Goal: Information Seeking & Learning: Get advice/opinions

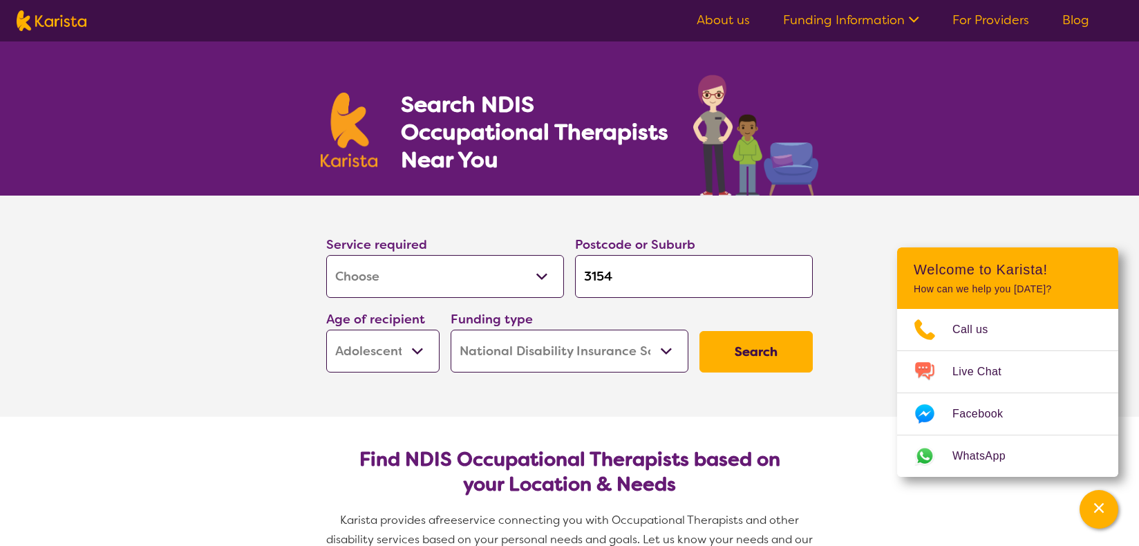
select select "[MEDICAL_DATA]"
select select "AS"
select select "NDIS"
select select "[MEDICAL_DATA]"
select select "AS"
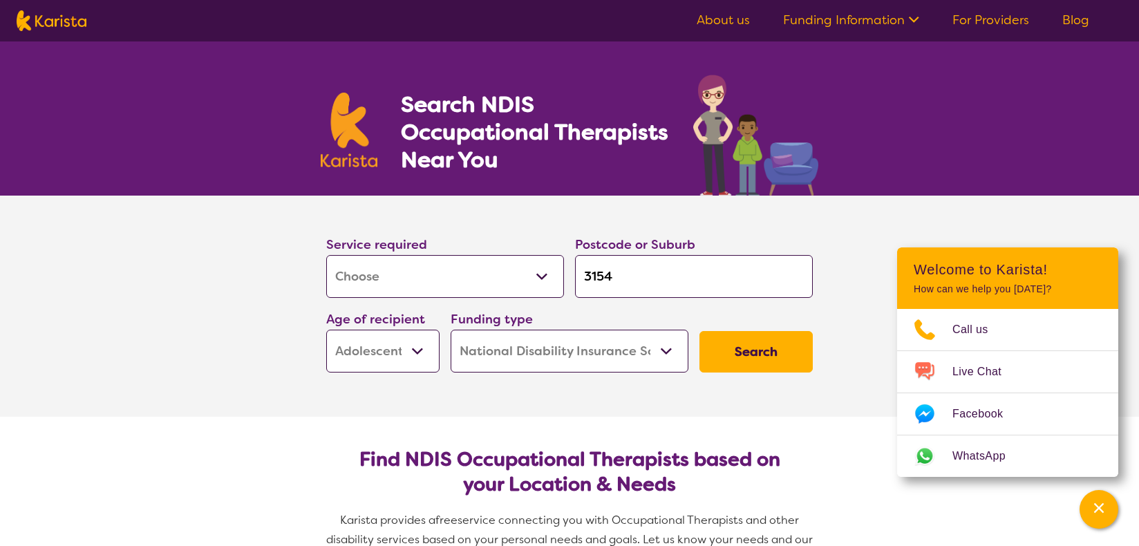
select select "NDIS"
click at [620, 278] on input "3154" at bounding box center [694, 276] width 238 height 43
drag, startPoint x: 620, startPoint y: 278, endPoint x: 582, endPoint y: 272, distance: 38.4
click at [582, 272] on input "3154" at bounding box center [694, 276] width 238 height 43
type input "e"
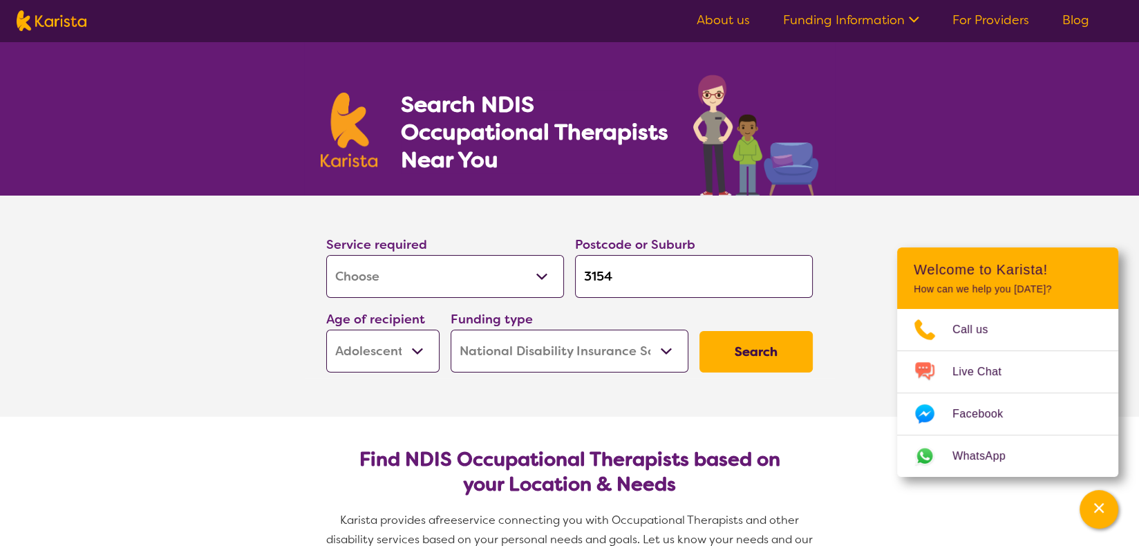
type input "e"
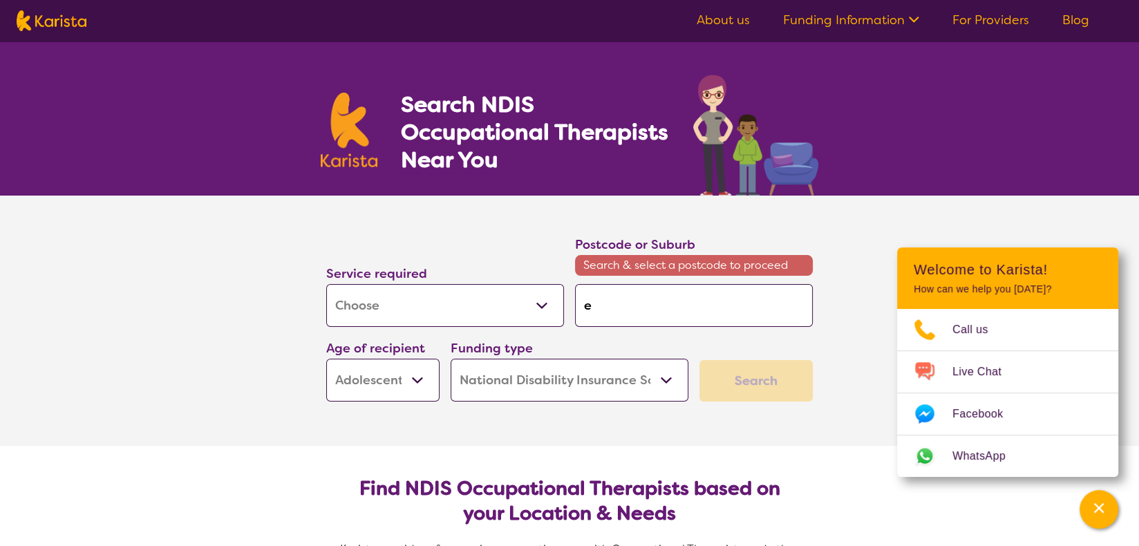
type input "en"
type input "end"
type input "endo"
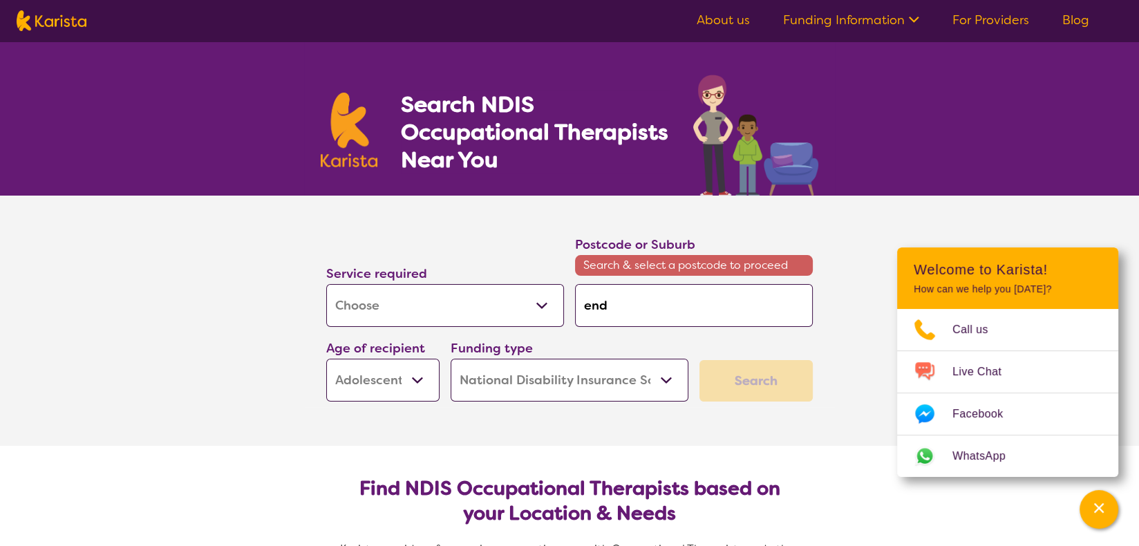
type input "endo"
type input "endov"
type input "endo"
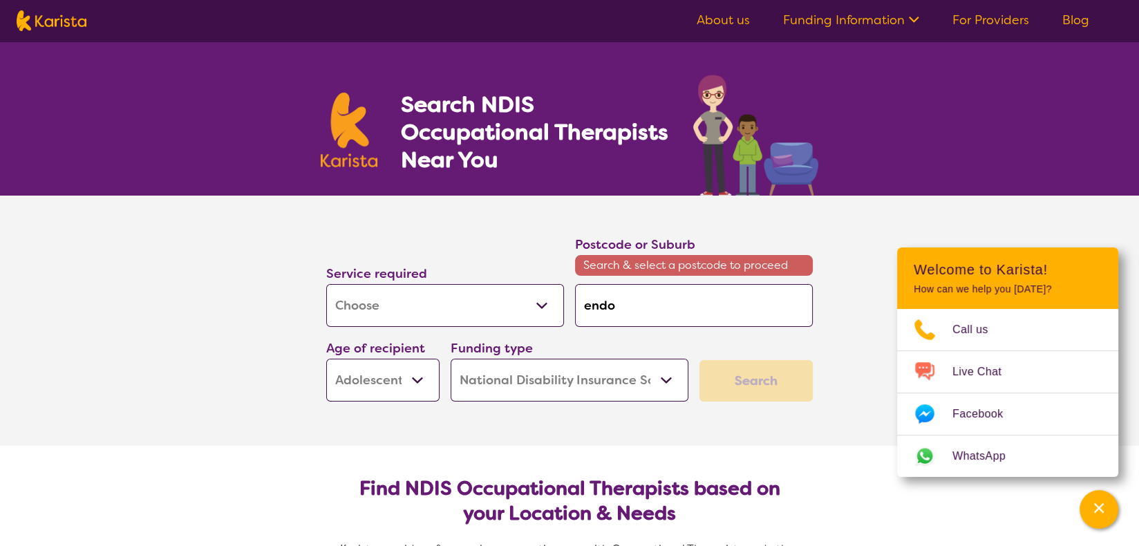
type input "end"
type input "ende"
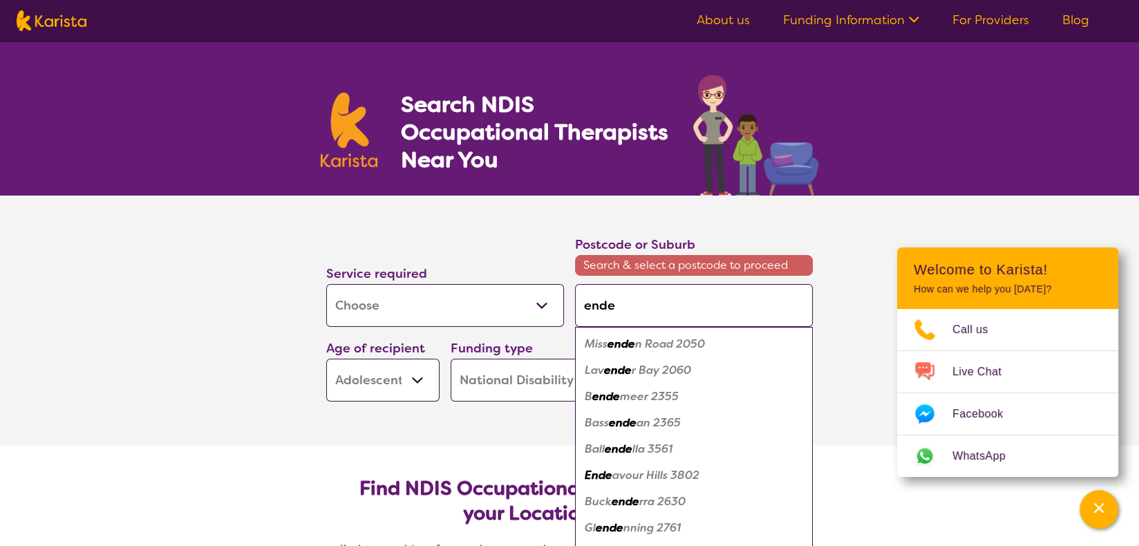
click at [651, 476] on em "avour Hills 3802" at bounding box center [655, 475] width 87 height 15
type input "3802"
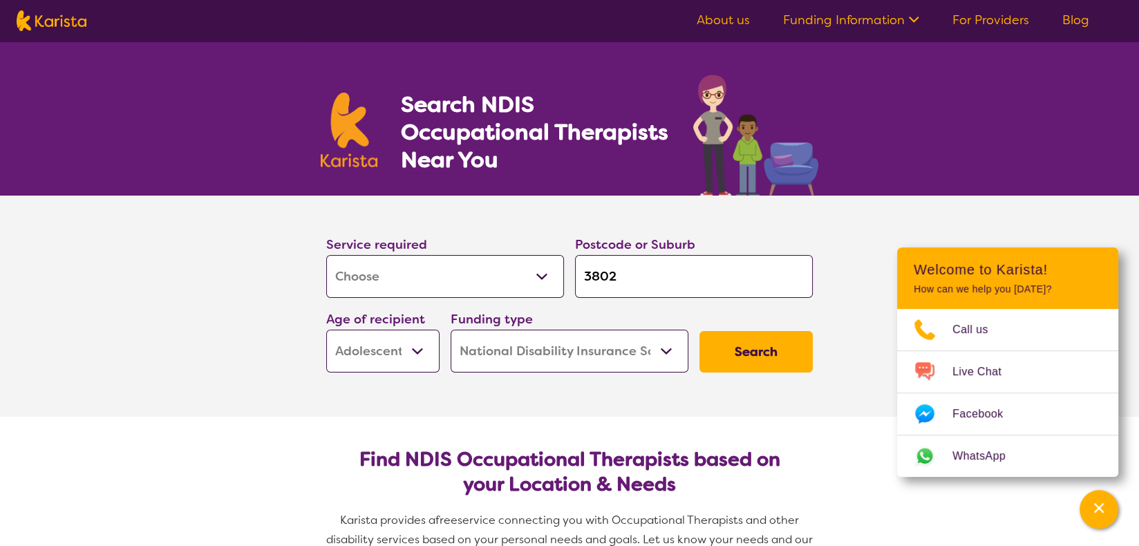
click at [384, 353] on select "Early Childhood - 0 to 9 Child - 10 to 11 Adolescent - 12 to 17 Adult - 18 to 6…" at bounding box center [382, 351] width 113 height 43
select select "AD"
click at [326, 330] on select "Early Childhood - 0 to 9 Child - 10 to 11 Adolescent - 12 to 17 Adult - 18 to 6…" at bounding box center [382, 351] width 113 height 43
select select "AD"
click at [745, 346] on button "Search" at bounding box center [756, 351] width 113 height 41
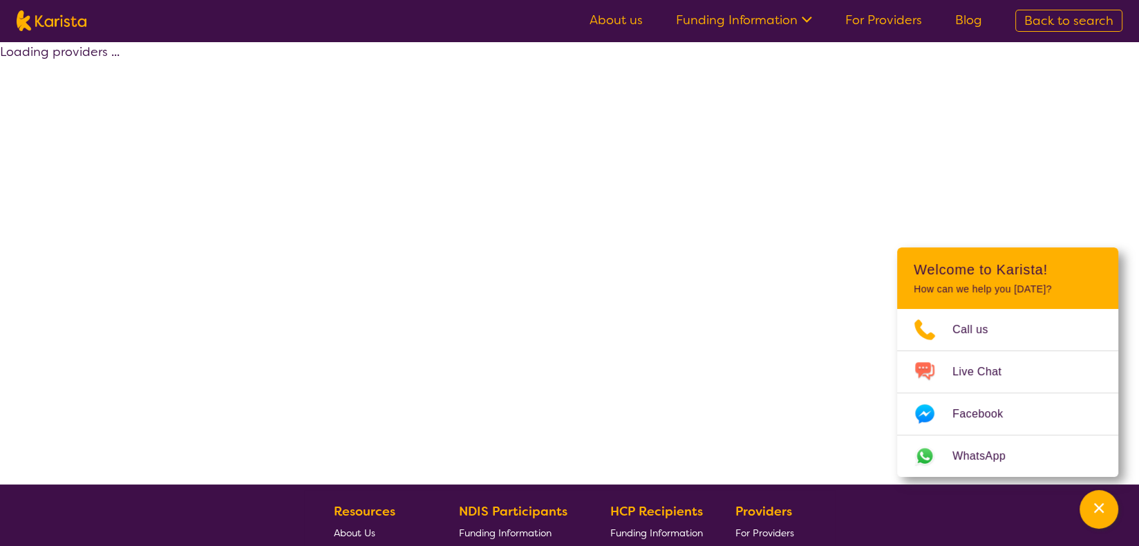
select select "by_score"
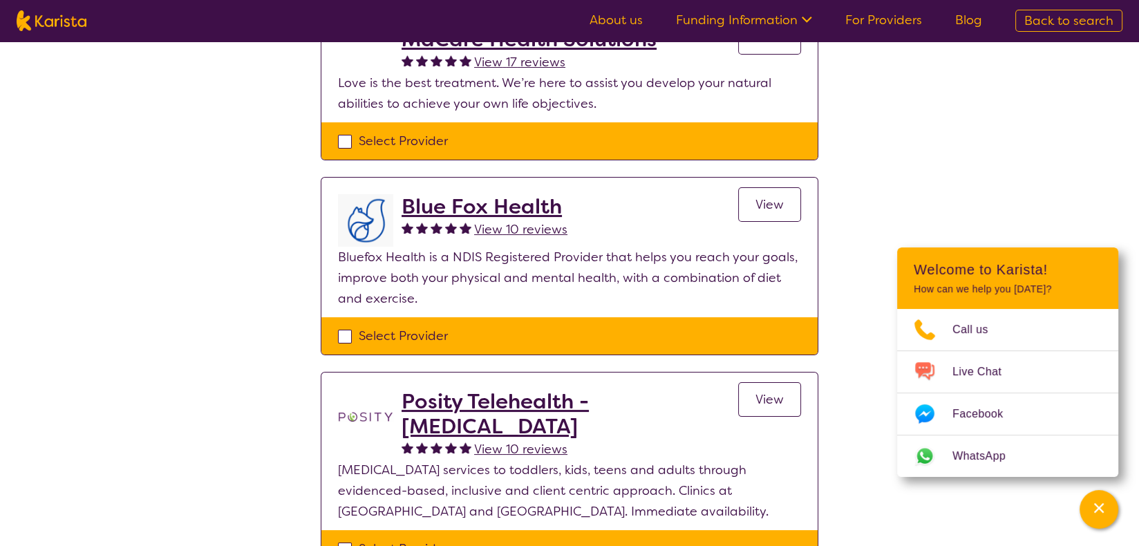
scroll to position [147, 0]
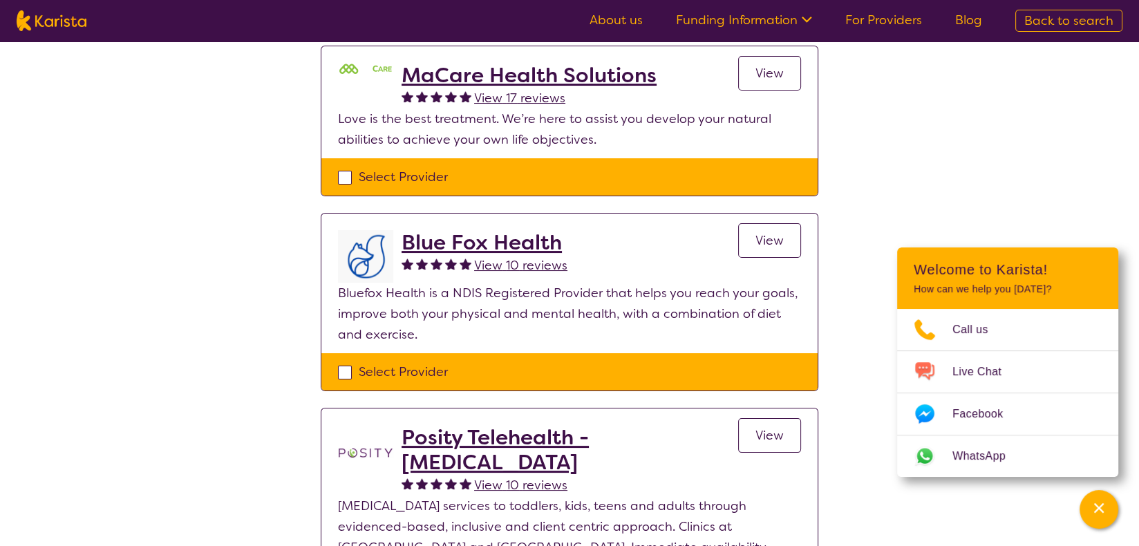
click at [559, 77] on h2 "MaCare Health Solutions" at bounding box center [529, 75] width 255 height 25
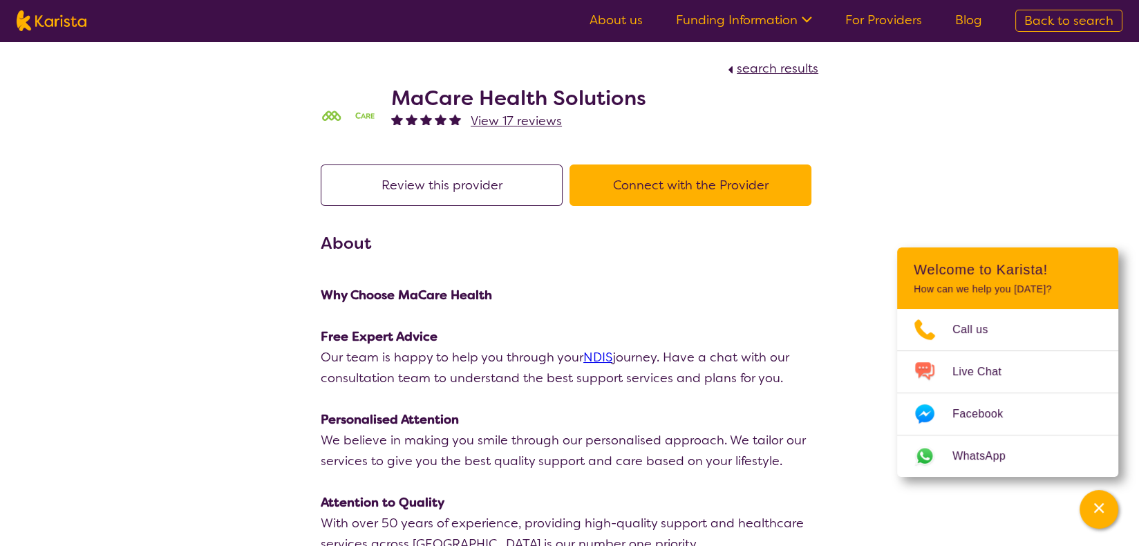
click at [647, 180] on button "Connect with the Provider" at bounding box center [691, 185] width 242 height 41
drag, startPoint x: 651, startPoint y: 100, endPoint x: 397, endPoint y: 94, distance: 254.5
click at [397, 94] on div "MaCare Health Solutions View 17 reviews" at bounding box center [570, 113] width 498 height 69
copy h2 "MaCare Health Solutions"
click at [766, 68] on span "search results" at bounding box center [778, 68] width 82 height 17
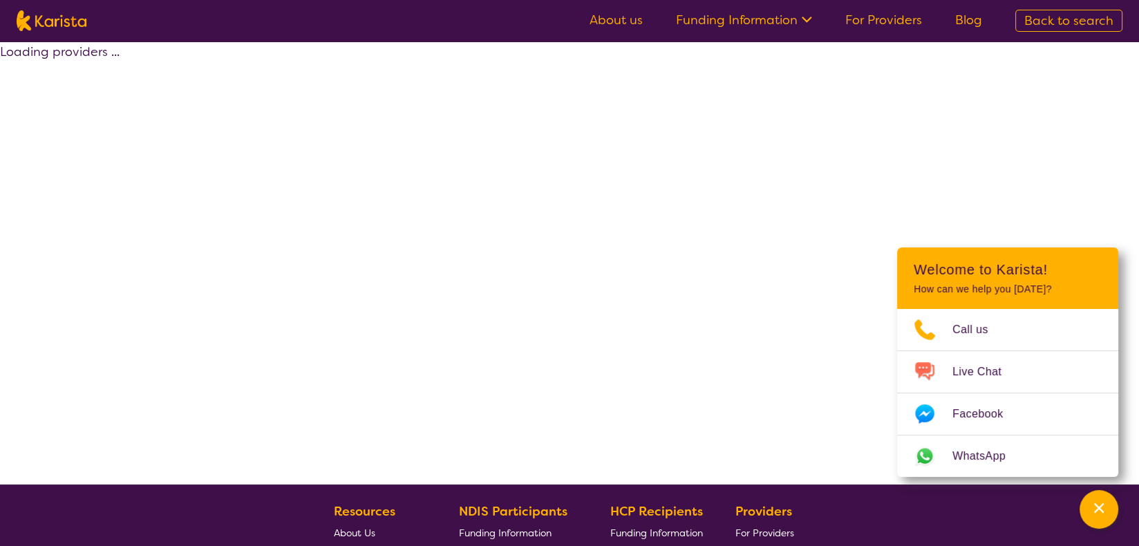
select select "by_score"
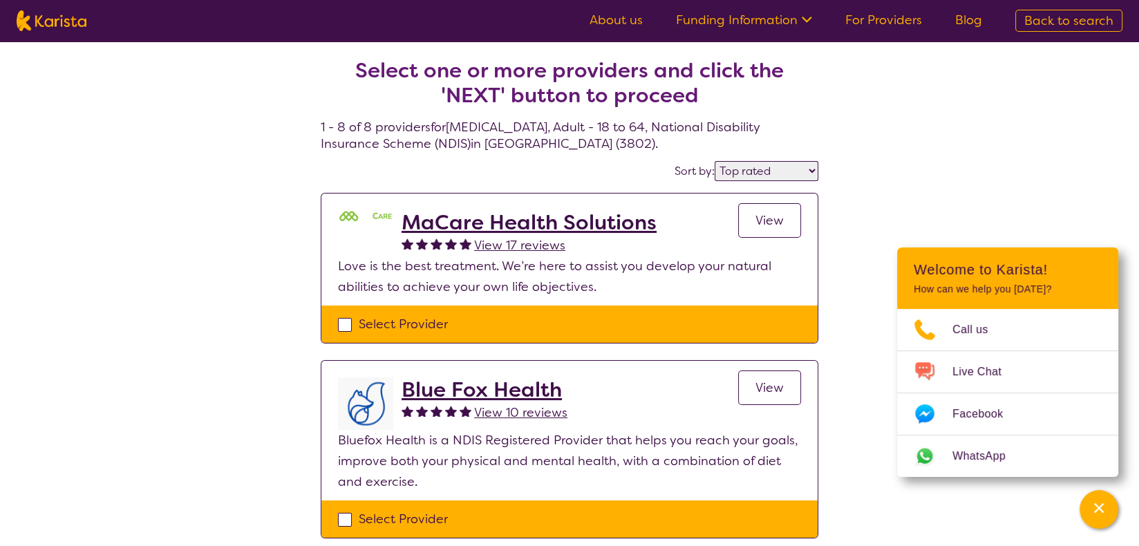
drag, startPoint x: 462, startPoint y: 389, endPoint x: 454, endPoint y: 389, distance: 8.3
click at [454, 389] on h2 "Blue Fox Health" at bounding box center [485, 389] width 166 height 25
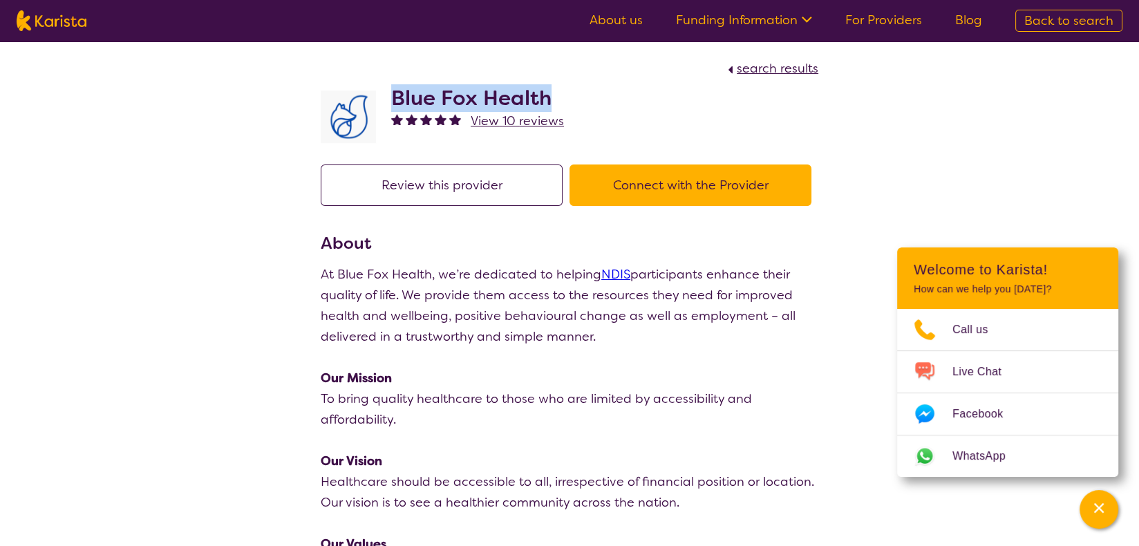
drag, startPoint x: 564, startPoint y: 99, endPoint x: 393, endPoint y: 98, distance: 170.8
click at [393, 98] on div "Blue Fox Health View 10 reviews" at bounding box center [570, 113] width 498 height 69
copy h2 "Blue Fox Health"
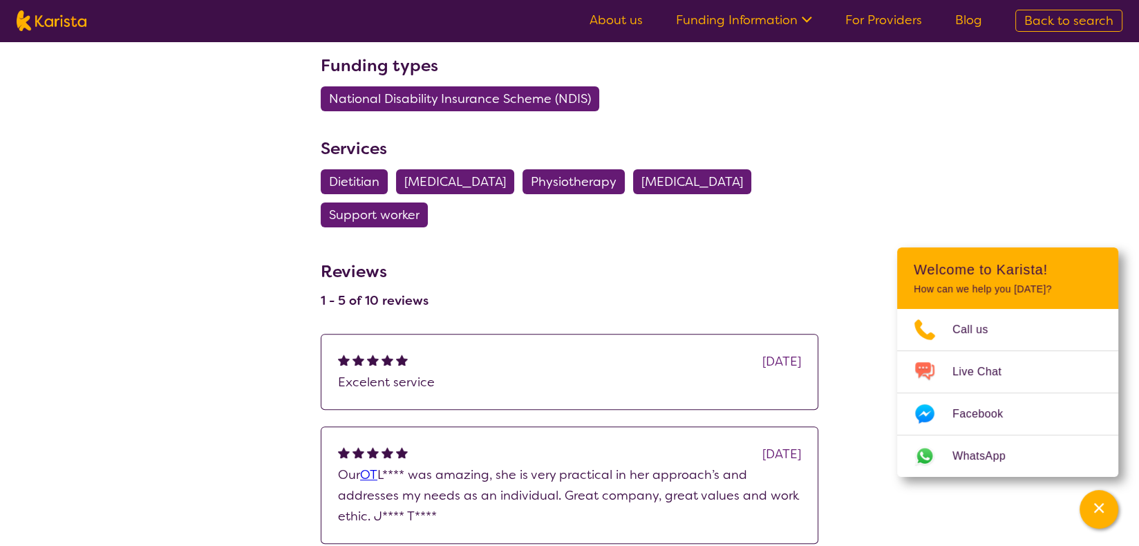
scroll to position [806, 0]
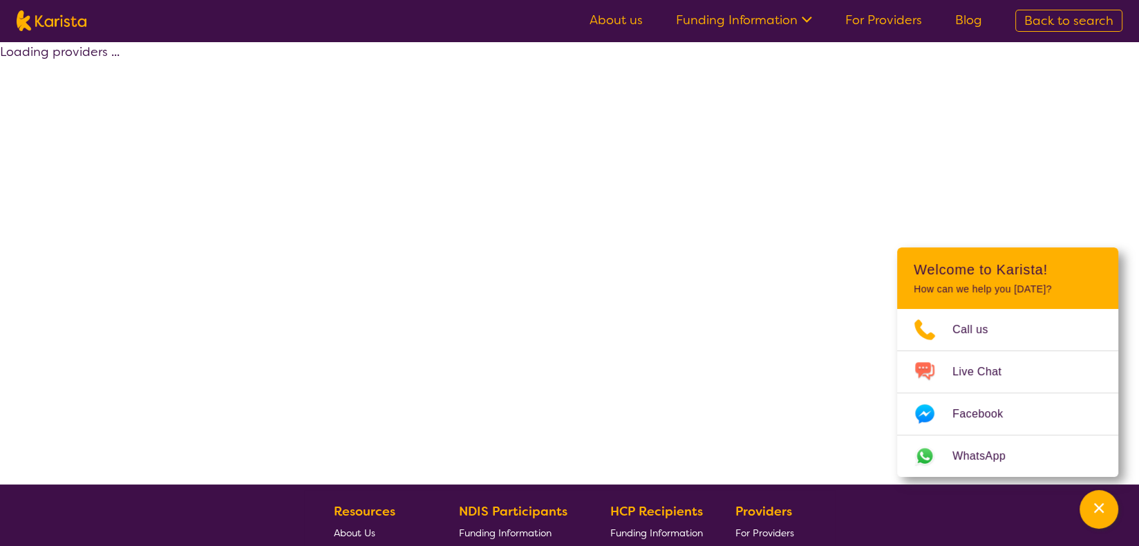
select select "by_score"
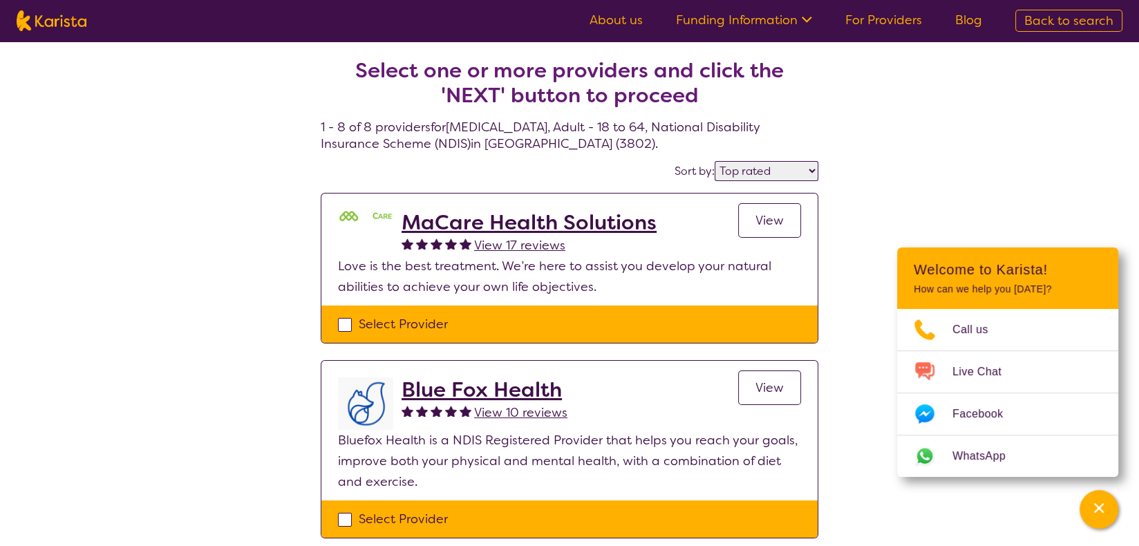
click at [60, 24] on img at bounding box center [52, 20] width 70 height 21
select select "[MEDICAL_DATA]"
select select "AD"
select select "NDIS"
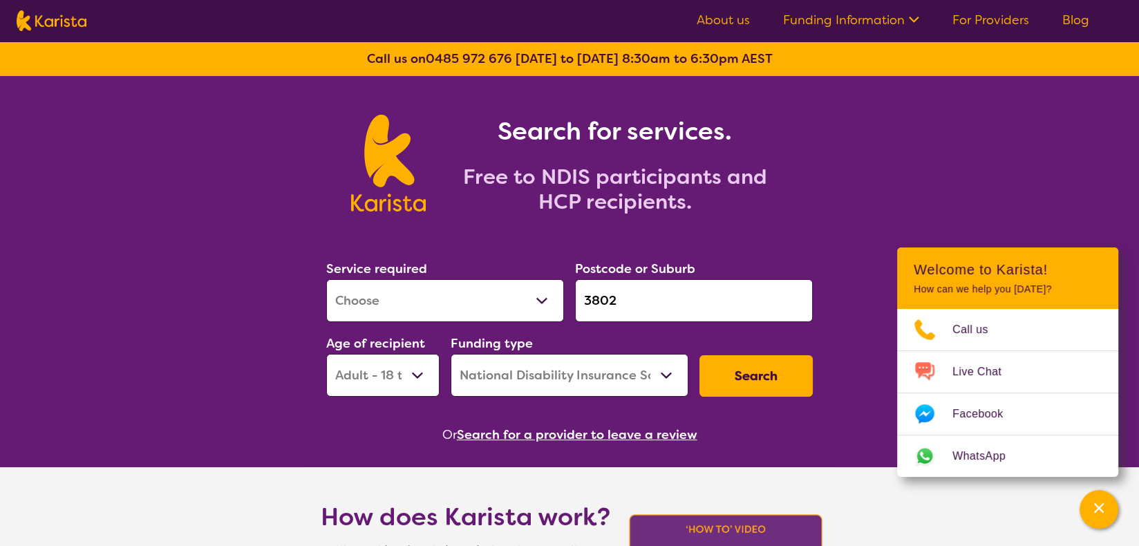
drag, startPoint x: 666, startPoint y: 300, endPoint x: 583, endPoint y: 300, distance: 83.0
click at [583, 300] on input "3802" at bounding box center [694, 300] width 238 height 43
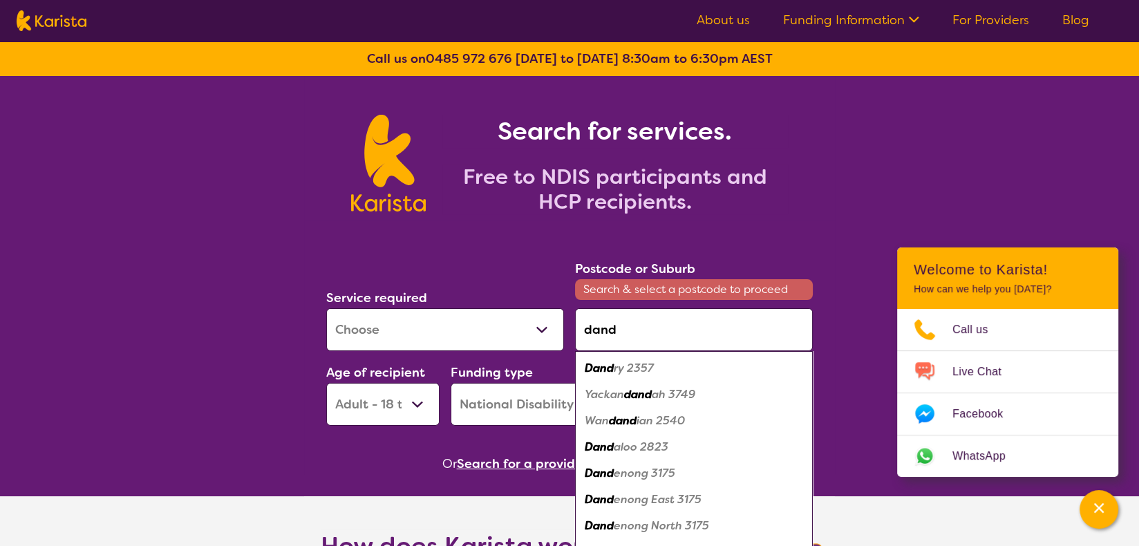
click at [606, 471] on em "Dand" at bounding box center [599, 473] width 29 height 15
type input "3175"
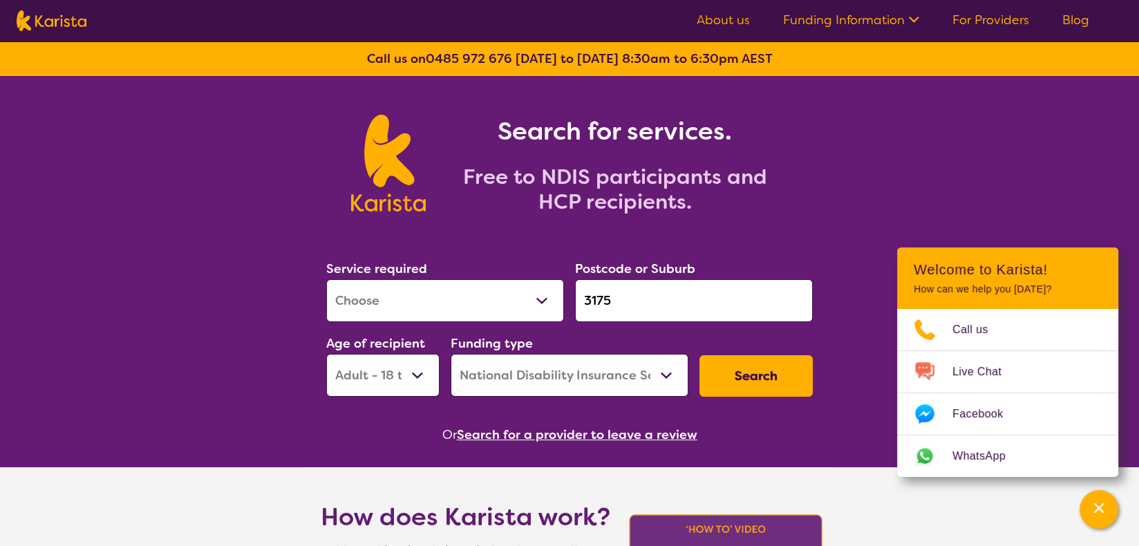
click at [769, 381] on button "Search" at bounding box center [756, 375] width 113 height 41
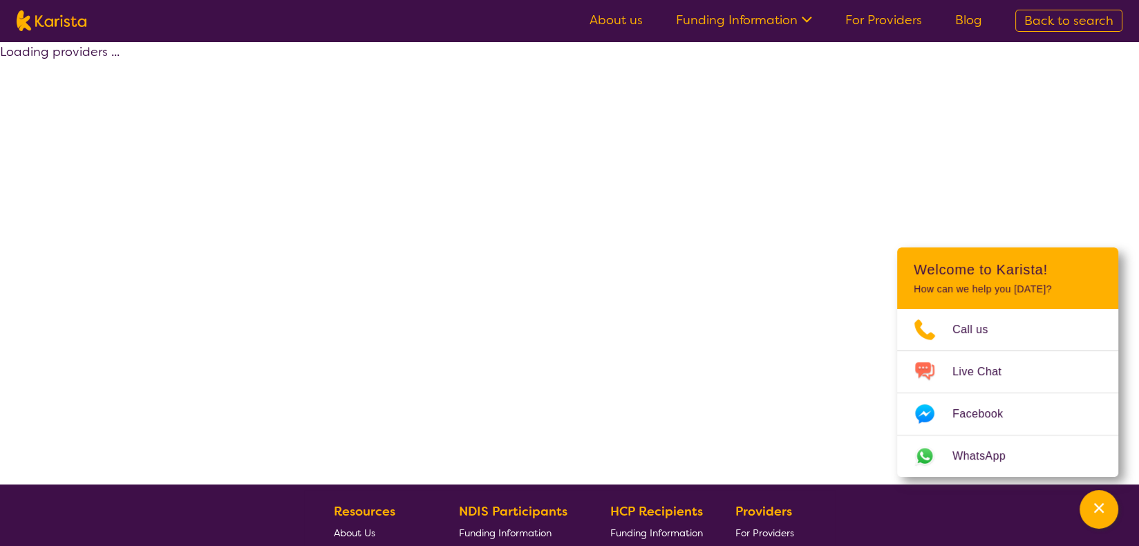
select select "by_score"
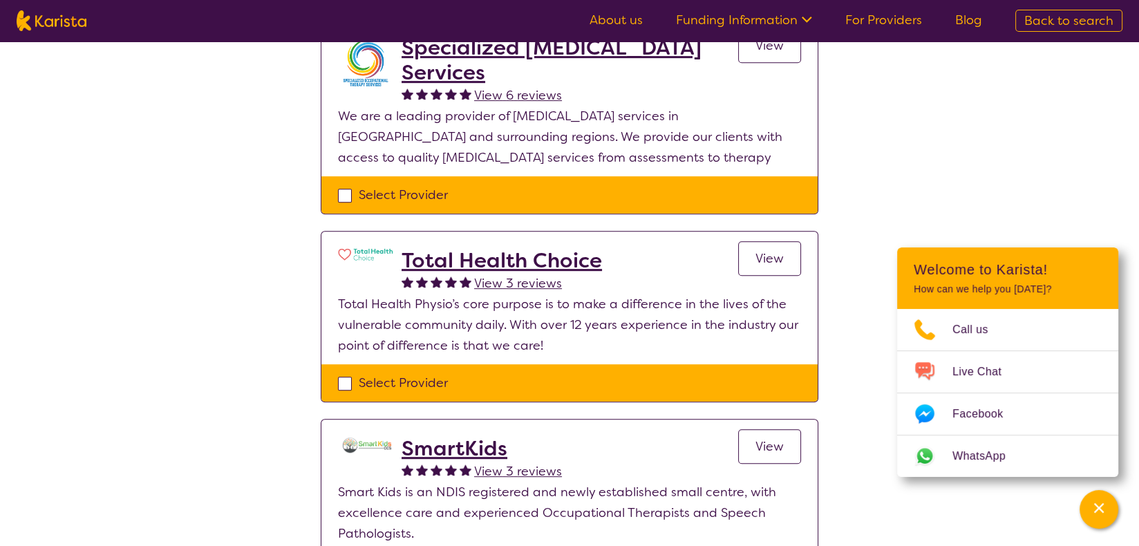
scroll to position [484, 0]
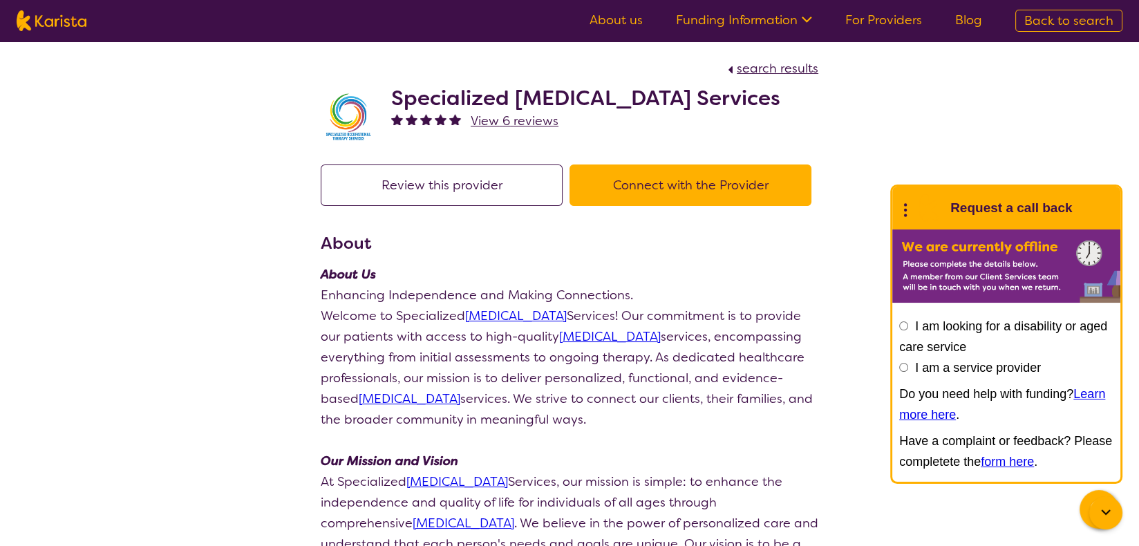
drag, startPoint x: 482, startPoint y: 126, endPoint x: 394, endPoint y: 99, distance: 91.8
click at [394, 99] on h2 "Specialized [MEDICAL_DATA] Services" at bounding box center [585, 98] width 389 height 25
copy h2 "Specialized [MEDICAL_DATA] Services"
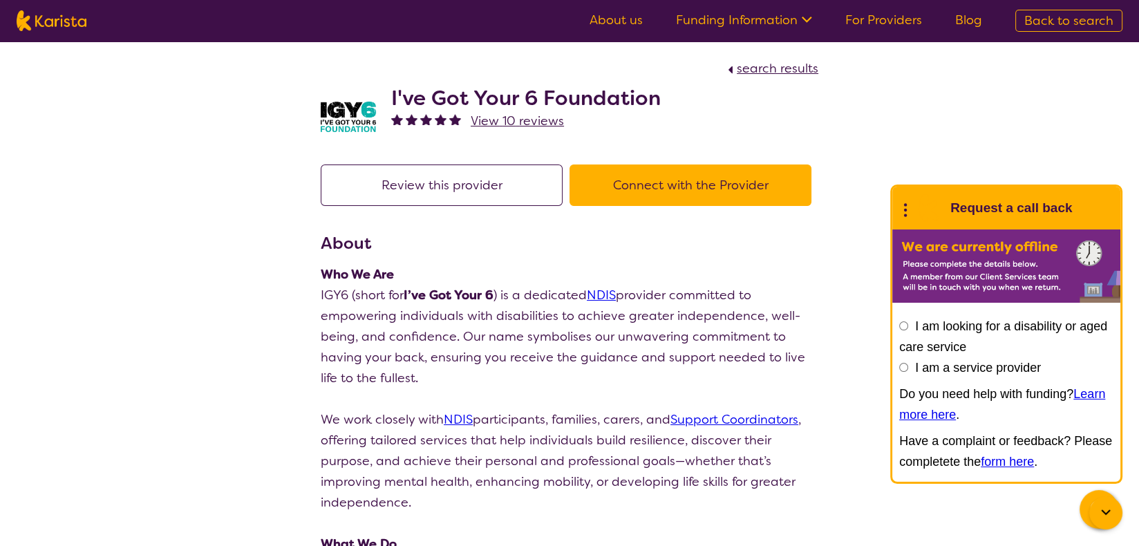
click at [507, 122] on span "View 10 reviews" at bounding box center [517, 121] width 93 height 17
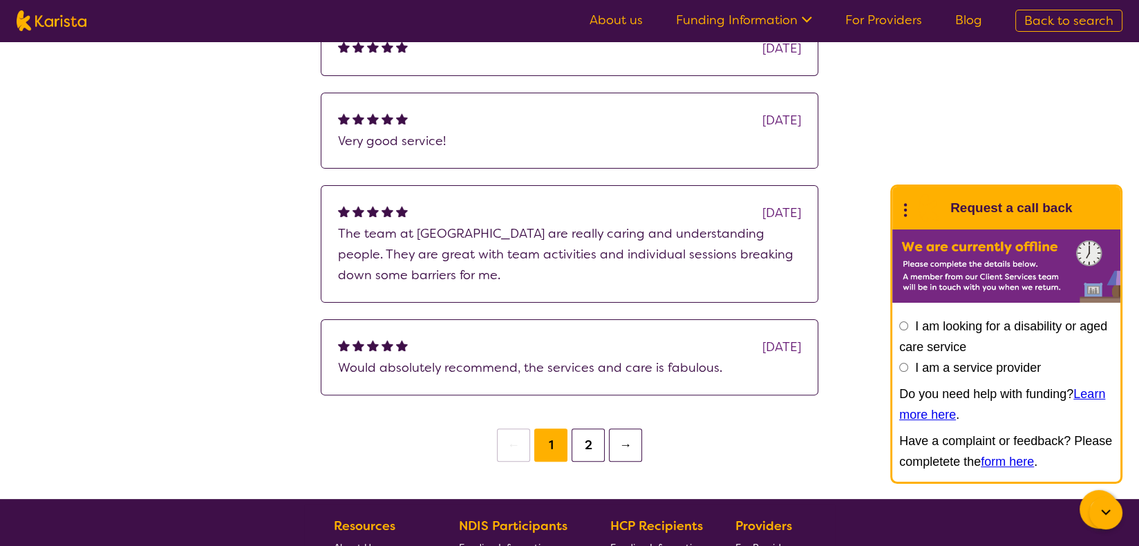
scroll to position [484, 0]
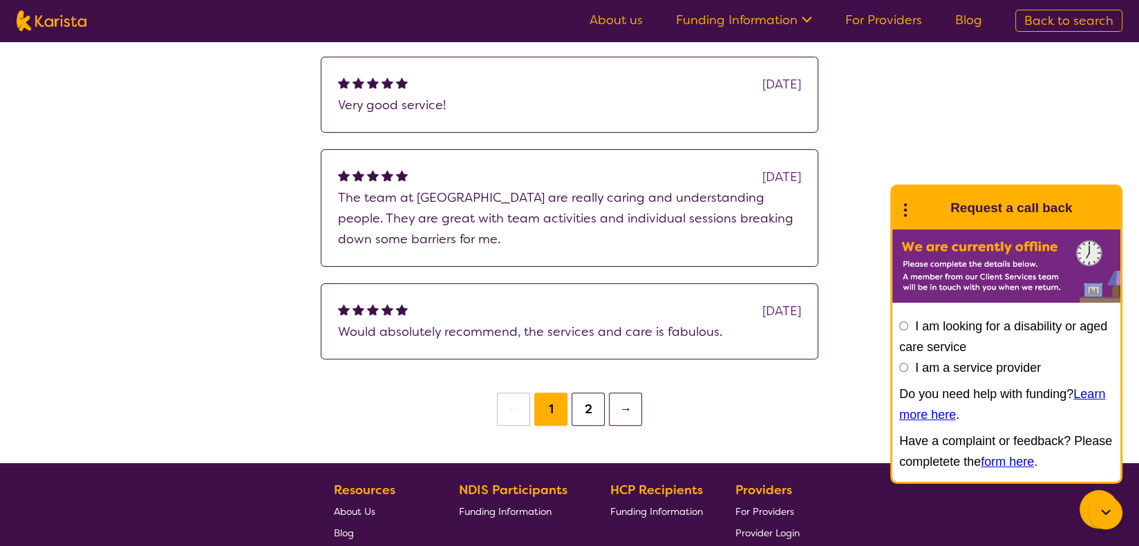
click at [581, 404] on button "2" at bounding box center [588, 409] width 33 height 33
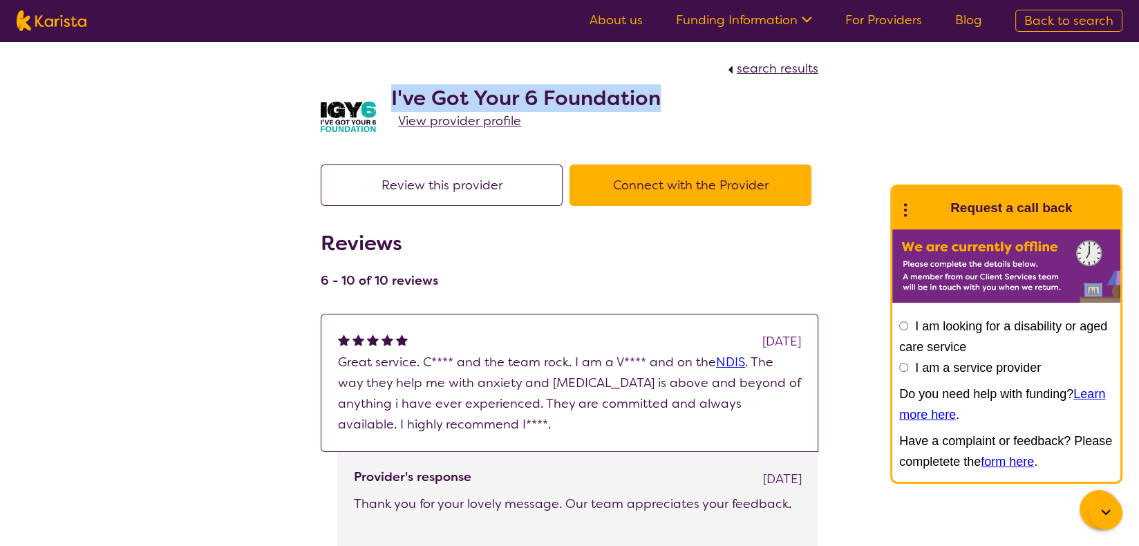
drag, startPoint x: 664, startPoint y: 97, endPoint x: 389, endPoint y: 92, distance: 275.2
click at [389, 92] on div "I've Got Your 6 Foundation View provider profile" at bounding box center [570, 113] width 498 height 69
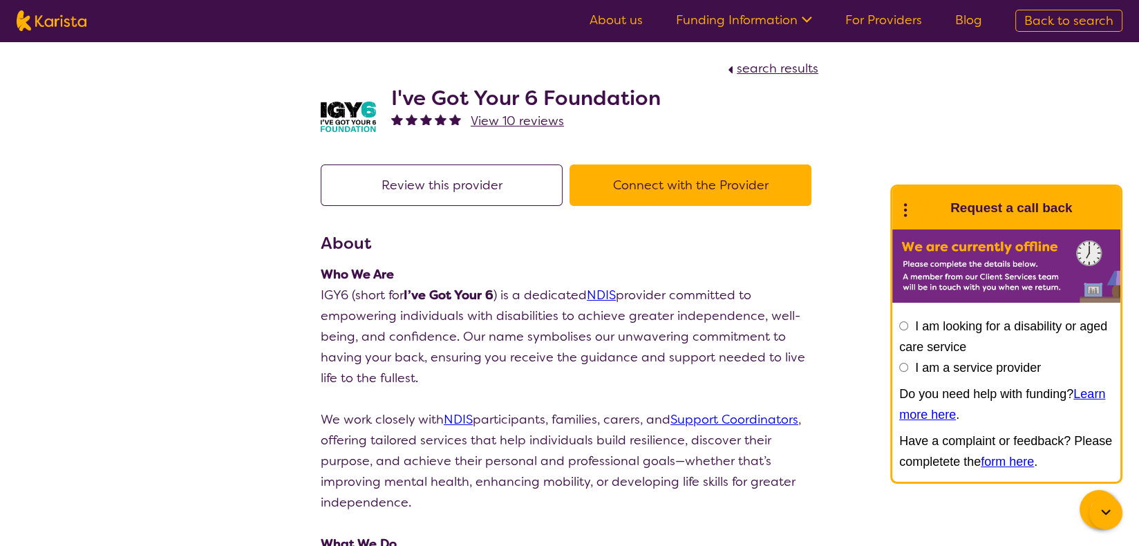
click at [765, 68] on span "search results" at bounding box center [778, 68] width 82 height 17
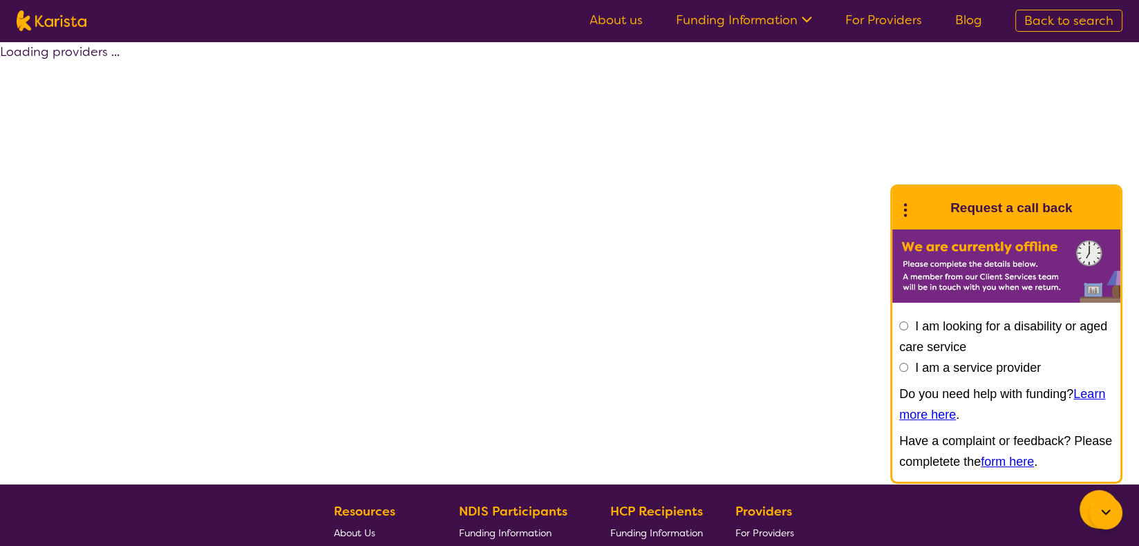
select select "by_score"
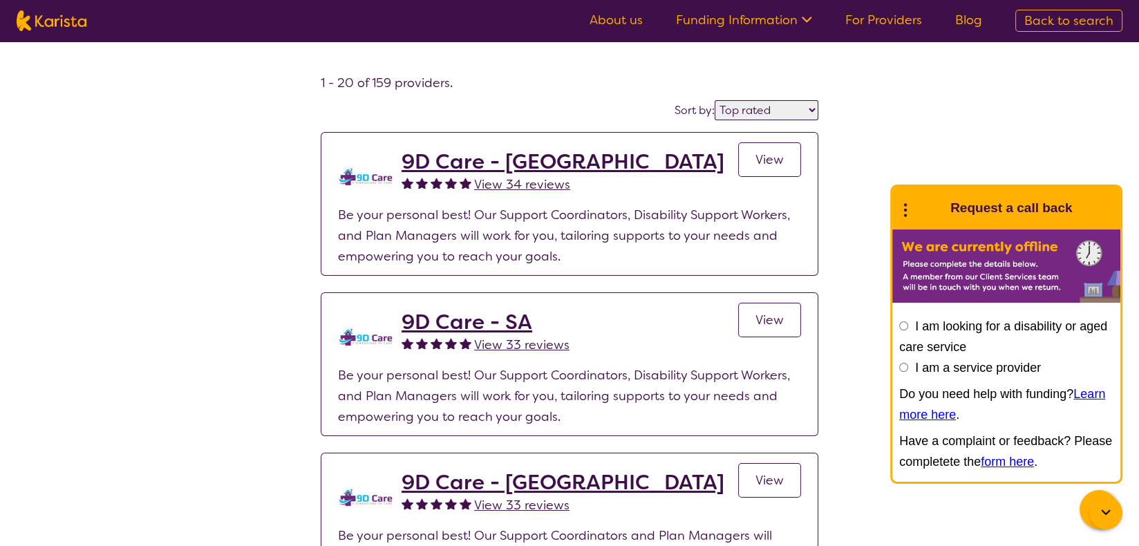
click at [43, 22] on img at bounding box center [52, 20] width 70 height 21
select select "[MEDICAL_DATA]"
select select "AD"
select select "NDIS"
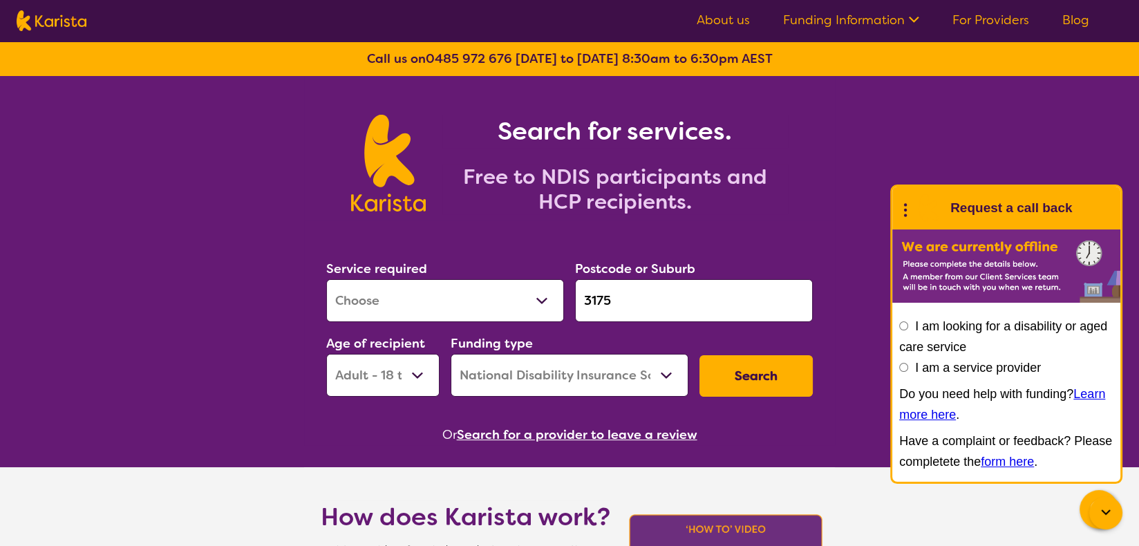
click at [778, 377] on button "Search" at bounding box center [756, 375] width 113 height 41
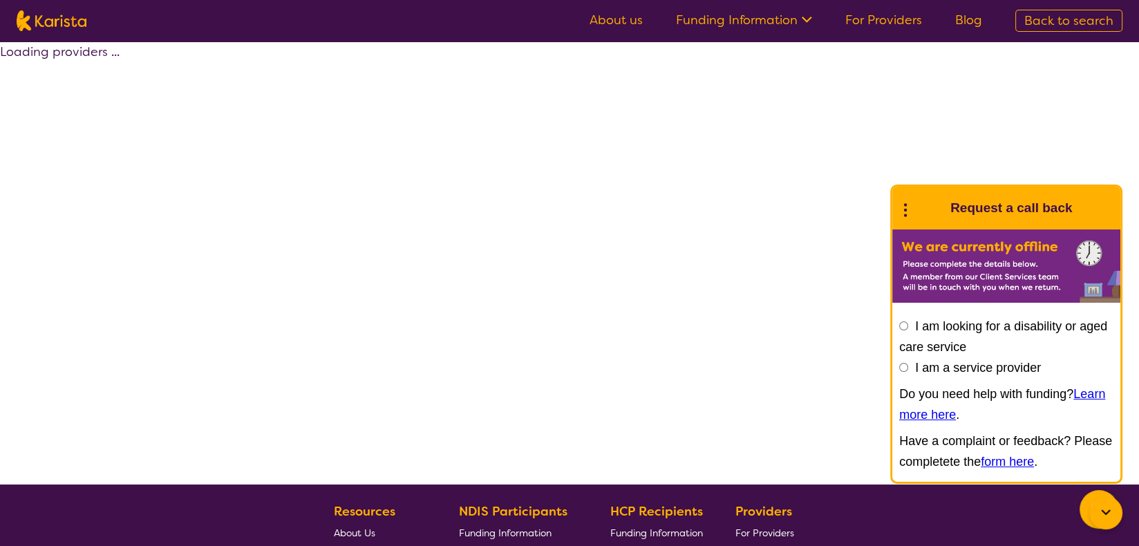
select select "by_score"
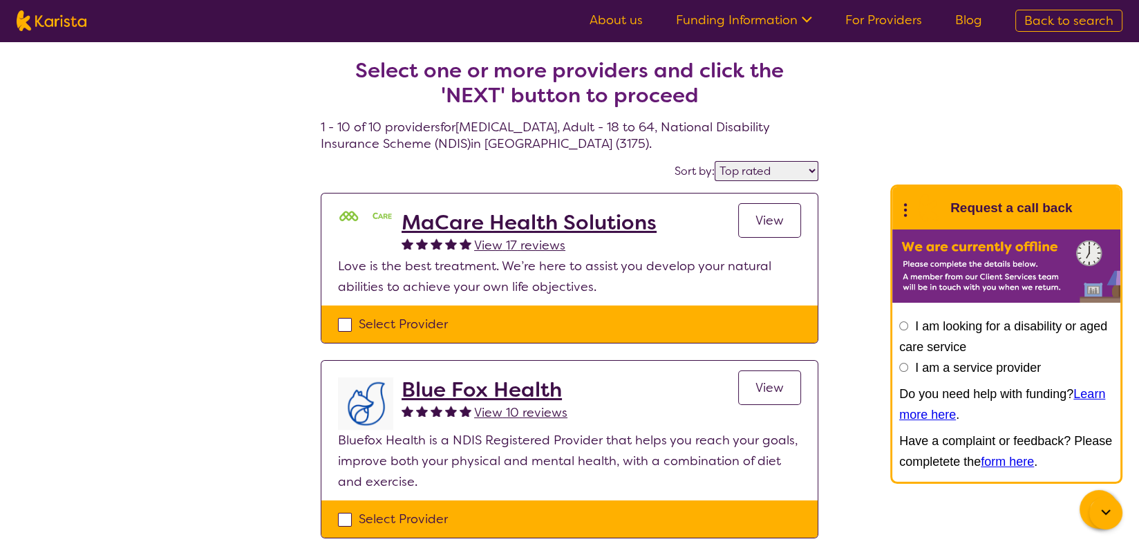
select select "[MEDICAL_DATA]"
select select "AD"
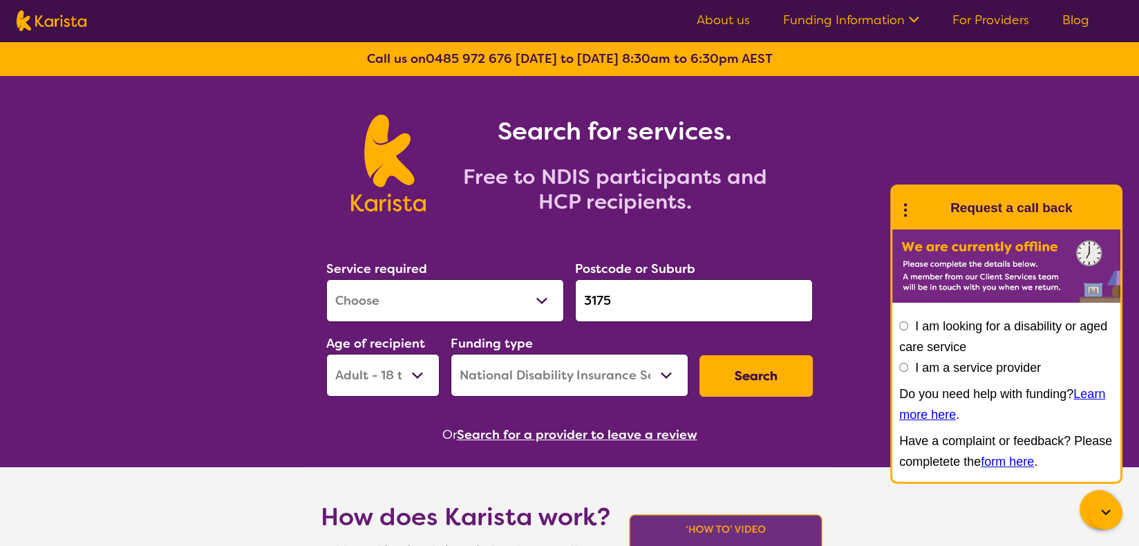
click at [666, 367] on select "Home Care Package (HCP) National Disability Insurance Scheme (NDIS) I don't know" at bounding box center [570, 375] width 238 height 43
select select "i-don-t-know"
click at [451, 354] on select "Home Care Package (HCP) National Disability Insurance Scheme (NDIS) I don't know" at bounding box center [570, 375] width 238 height 43
click at [744, 382] on button "Search" at bounding box center [756, 375] width 113 height 41
select select "[MEDICAL_DATA]"
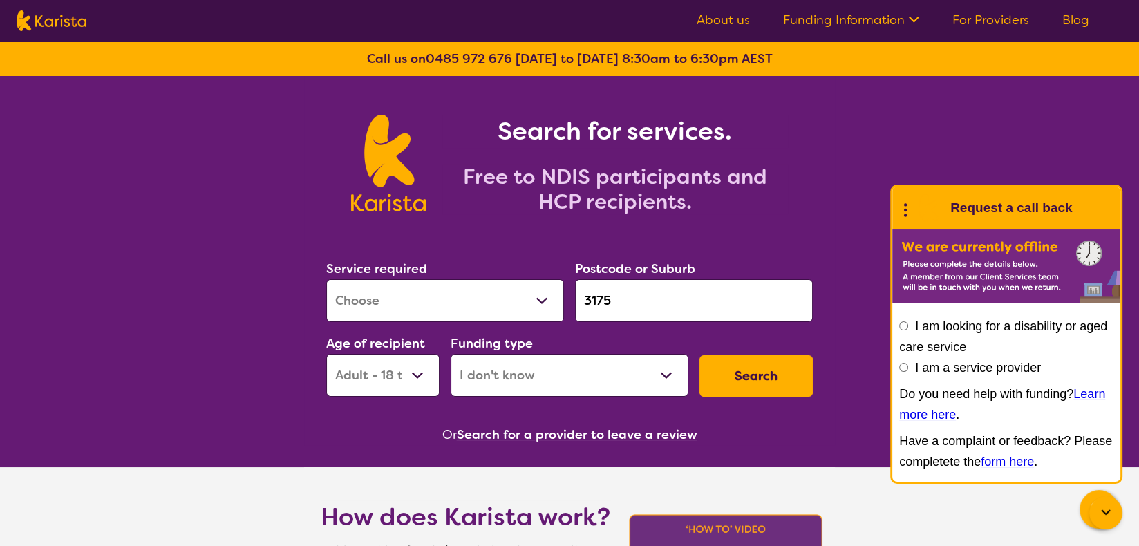
select select "AD"
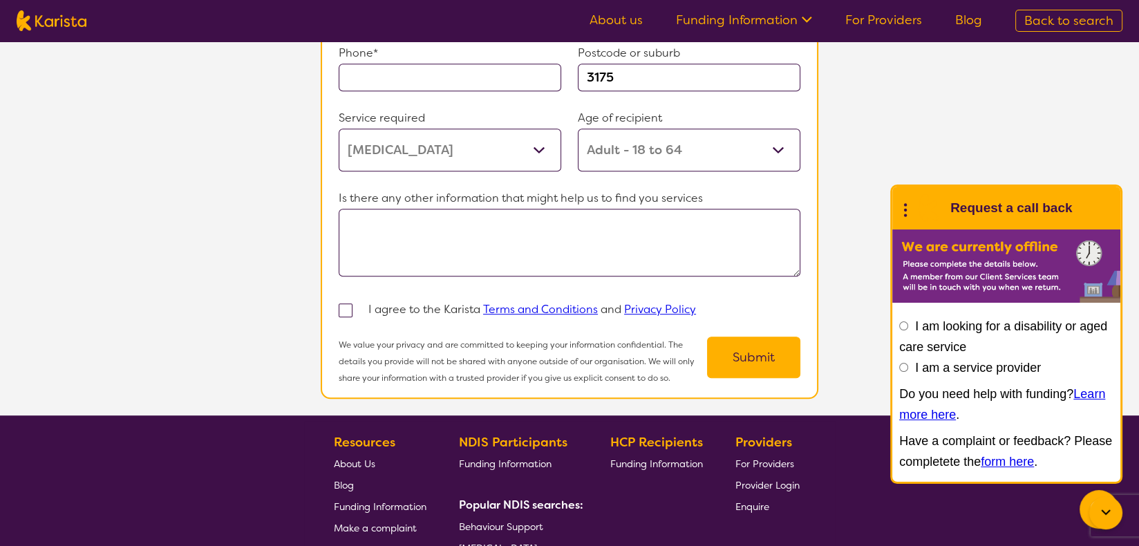
scroll to position [1129, 0]
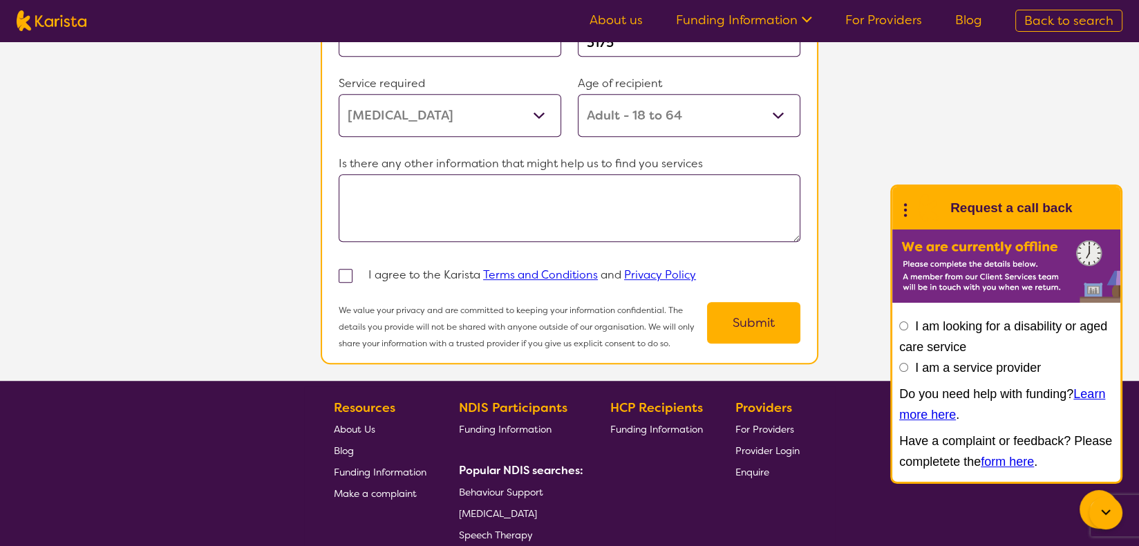
click at [537, 507] on span "[MEDICAL_DATA]" at bounding box center [498, 513] width 78 height 12
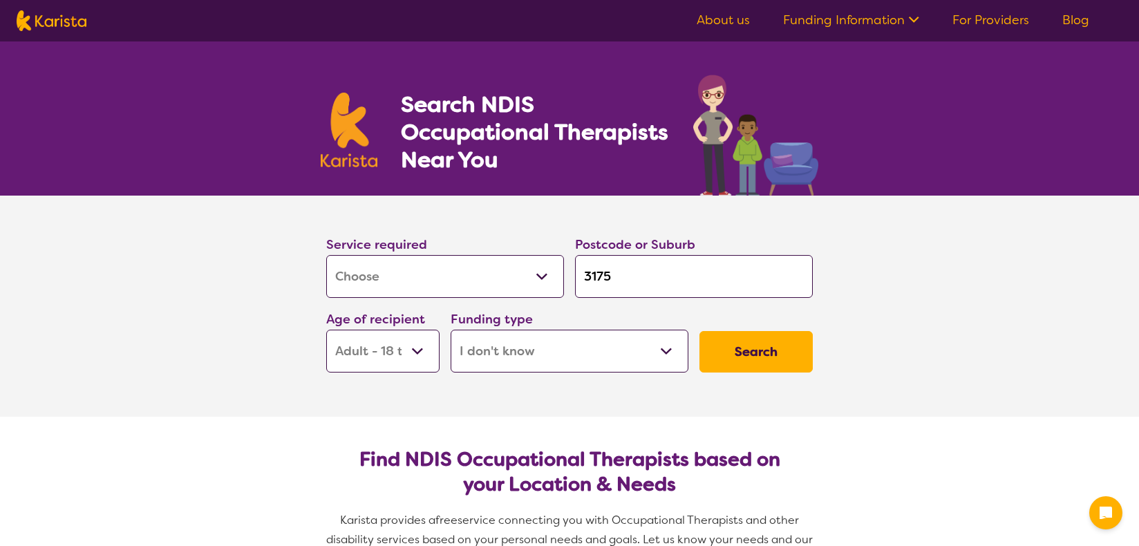
select select "[MEDICAL_DATA]"
select select "AD"
select select "i-don-t-know"
select select "[MEDICAL_DATA]"
select select "AD"
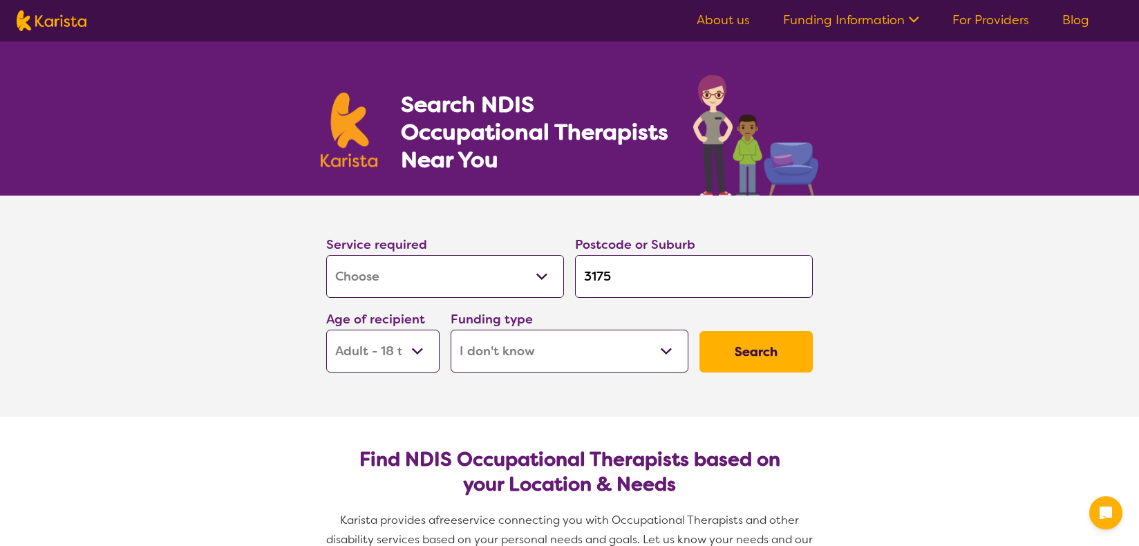
select select "i-don-t-know"
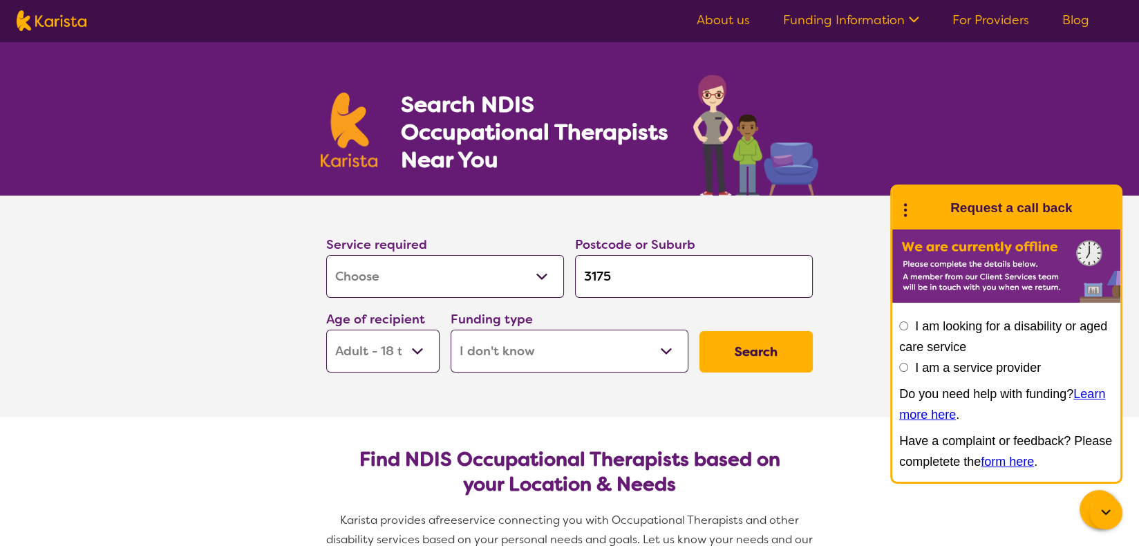
click at [505, 346] on select "Home Care Package (HCP) National Disability Insurance Scheme (NDIS) I don't know" at bounding box center [570, 351] width 238 height 43
select select
click at [451, 330] on select "Home Care Package (HCP) National Disability Insurance Scheme (NDIS) I don't know" at bounding box center [570, 351] width 238 height 43
select select
click at [751, 350] on button "Search" at bounding box center [756, 351] width 113 height 41
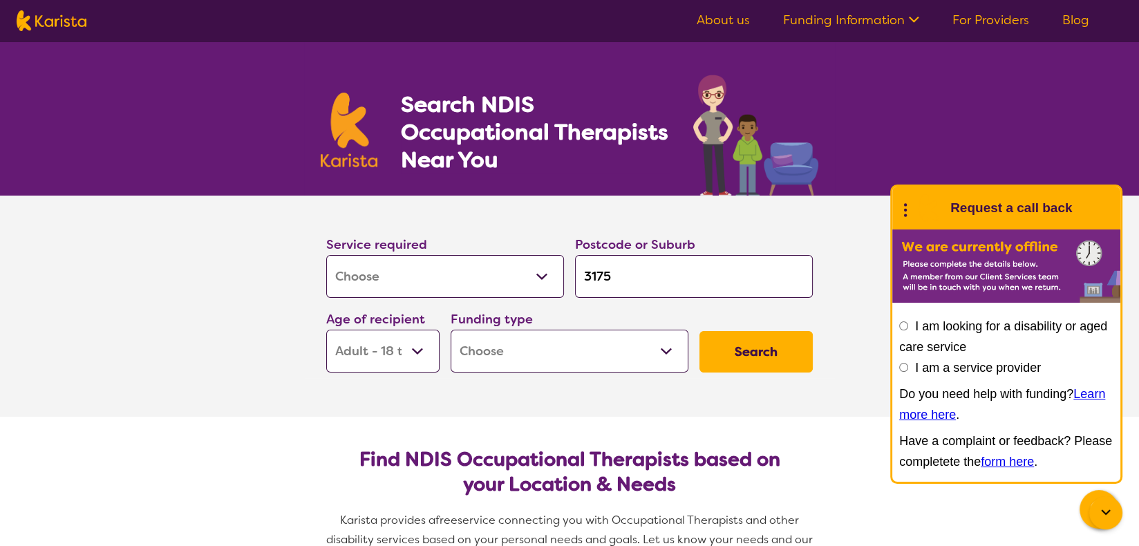
click at [751, 350] on button "Search" at bounding box center [756, 351] width 113 height 41
